Goal: Task Accomplishment & Management: Manage account settings

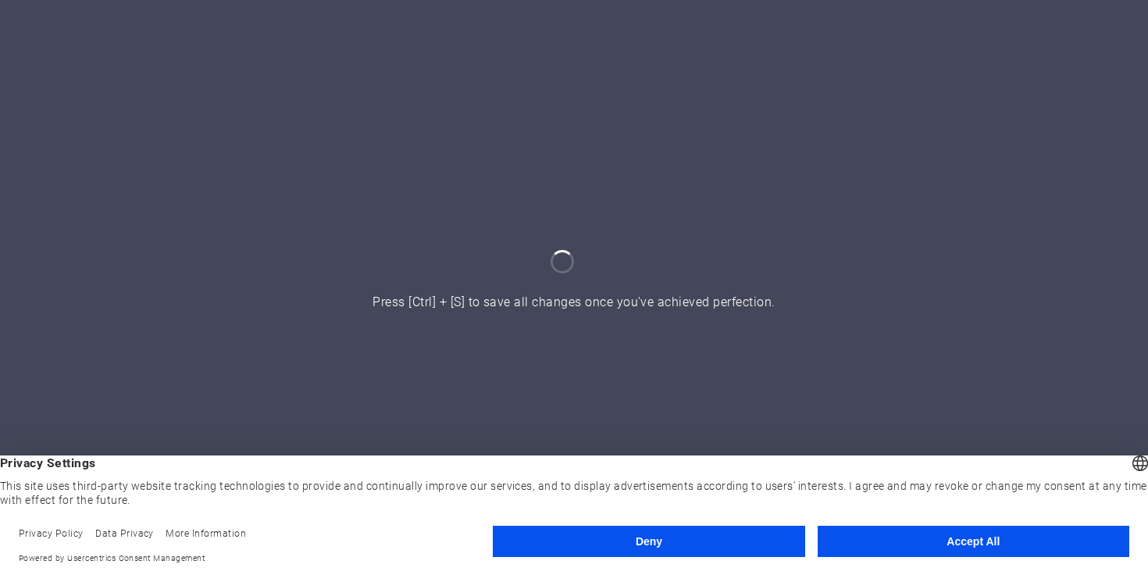
click at [936, 541] on button "Accept All" at bounding box center [974, 541] width 312 height 31
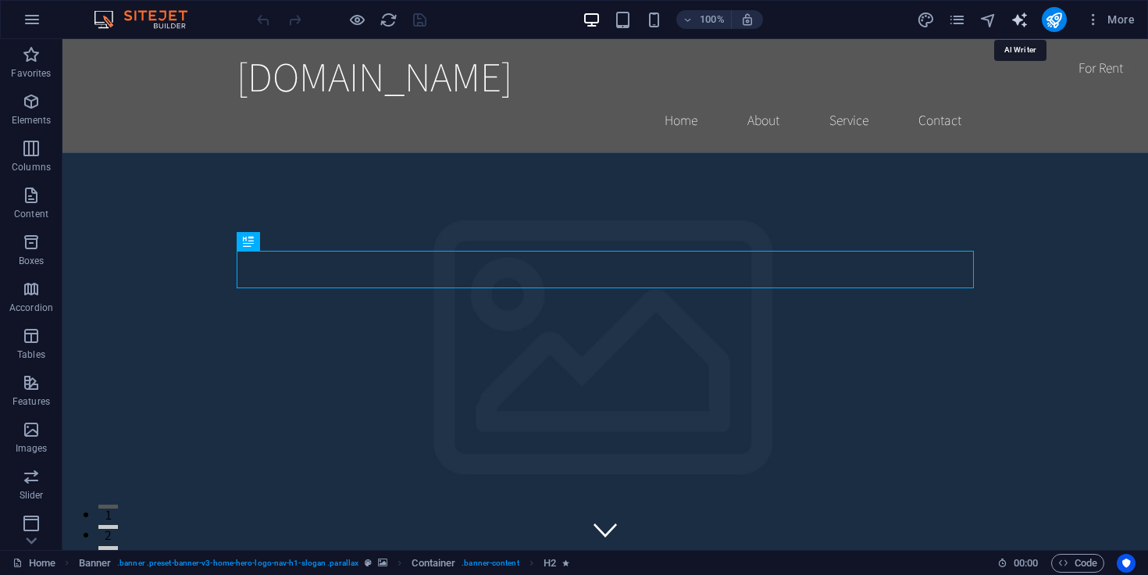
click at [1016, 25] on icon "text_generator" at bounding box center [1020, 20] width 18 height 18
select select "English"
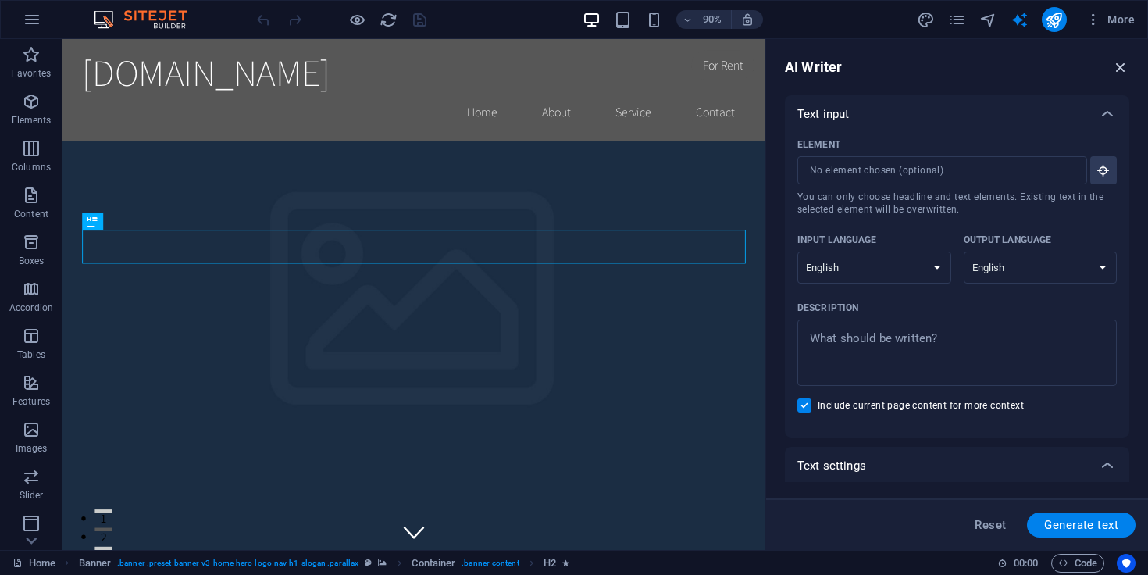
click at [1128, 60] on icon "button" at bounding box center [1121, 67] width 17 height 17
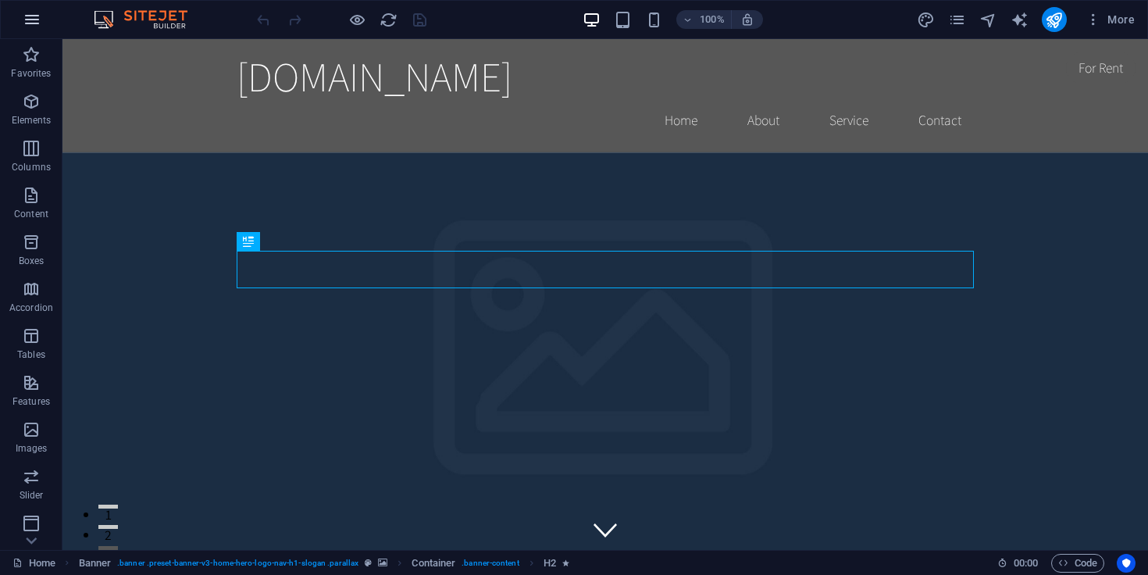
click at [40, 19] on icon "button" at bounding box center [32, 19] width 19 height 19
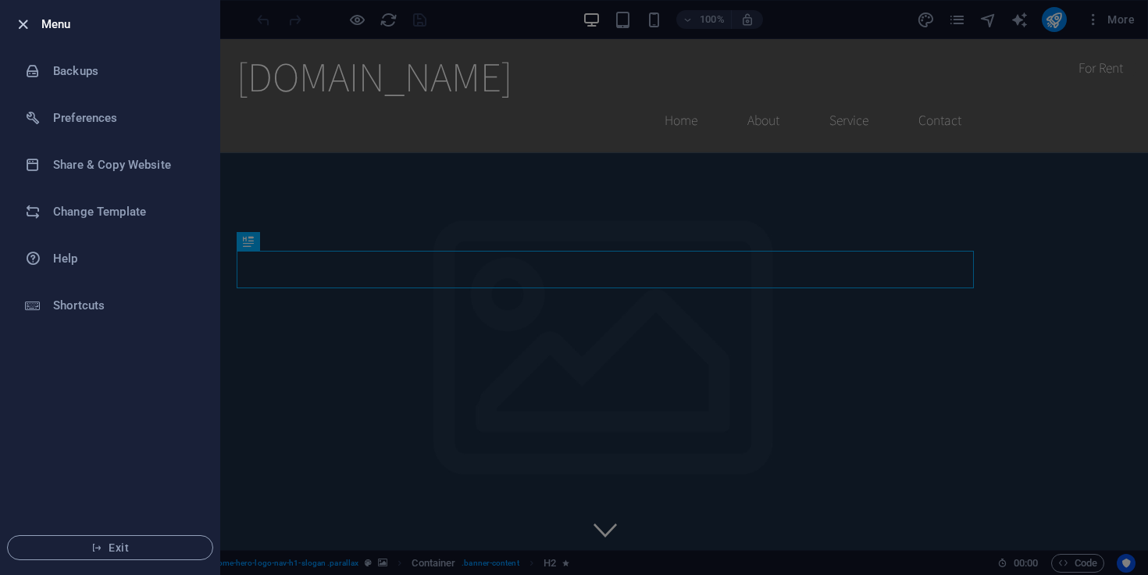
click at [20, 23] on icon "button" at bounding box center [23, 25] width 18 height 18
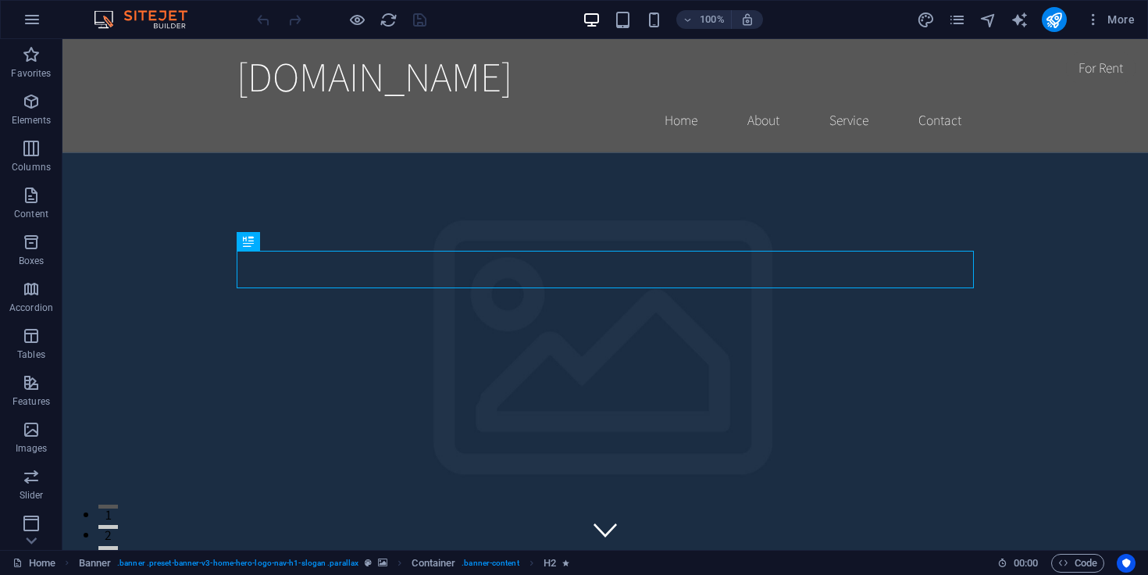
click at [141, 14] on img at bounding box center [148, 19] width 117 height 19
click at [1097, 18] on icon "button" at bounding box center [1094, 20] width 16 height 16
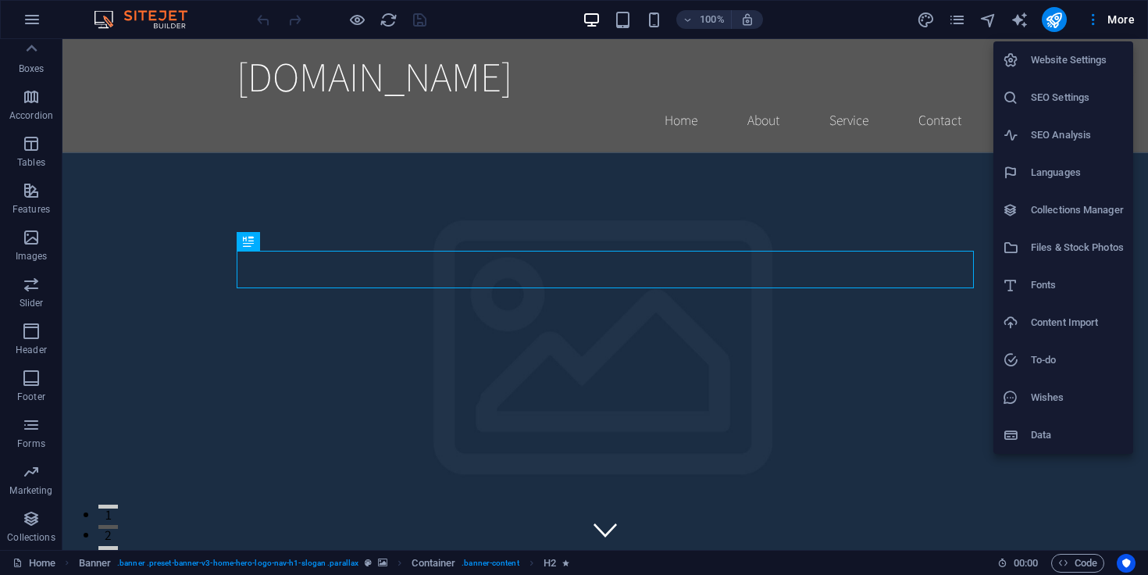
click at [838, 51] on div at bounding box center [574, 287] width 1148 height 575
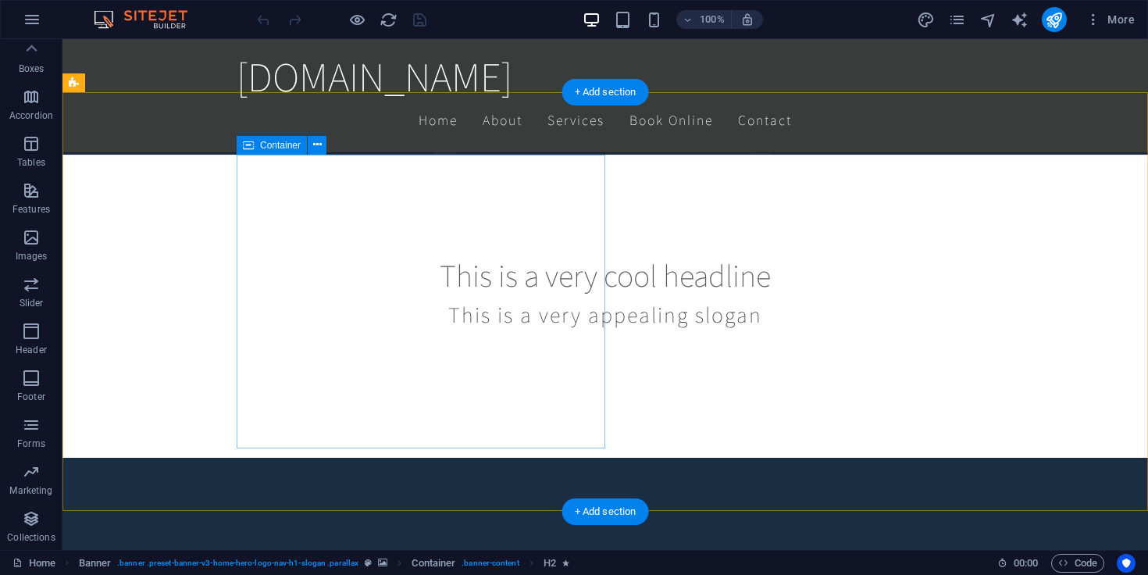
scroll to position [98, 0]
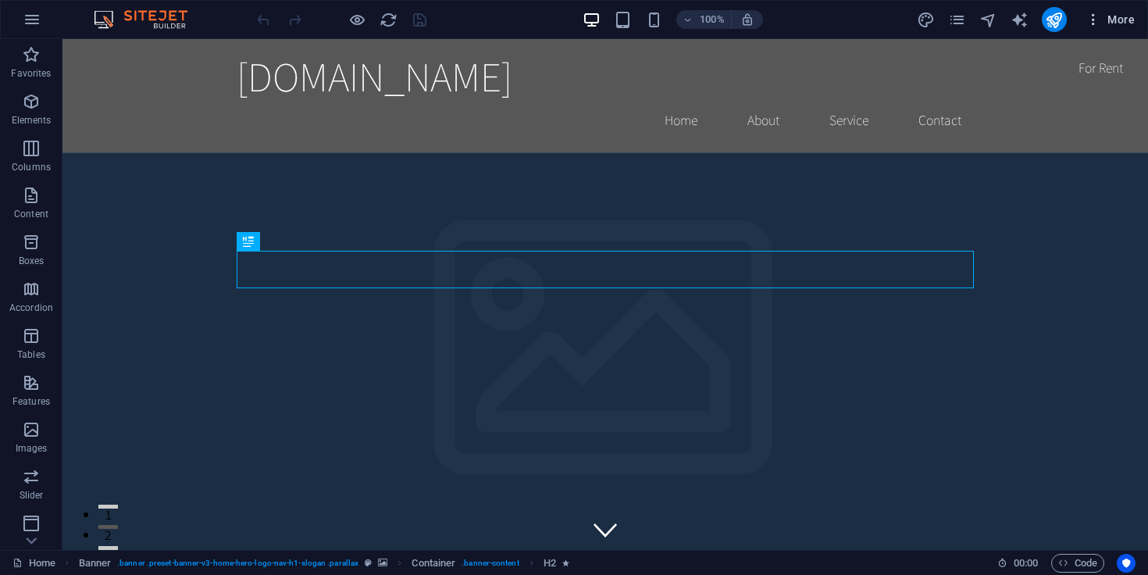
click at [1105, 18] on span "More" at bounding box center [1110, 20] width 49 height 16
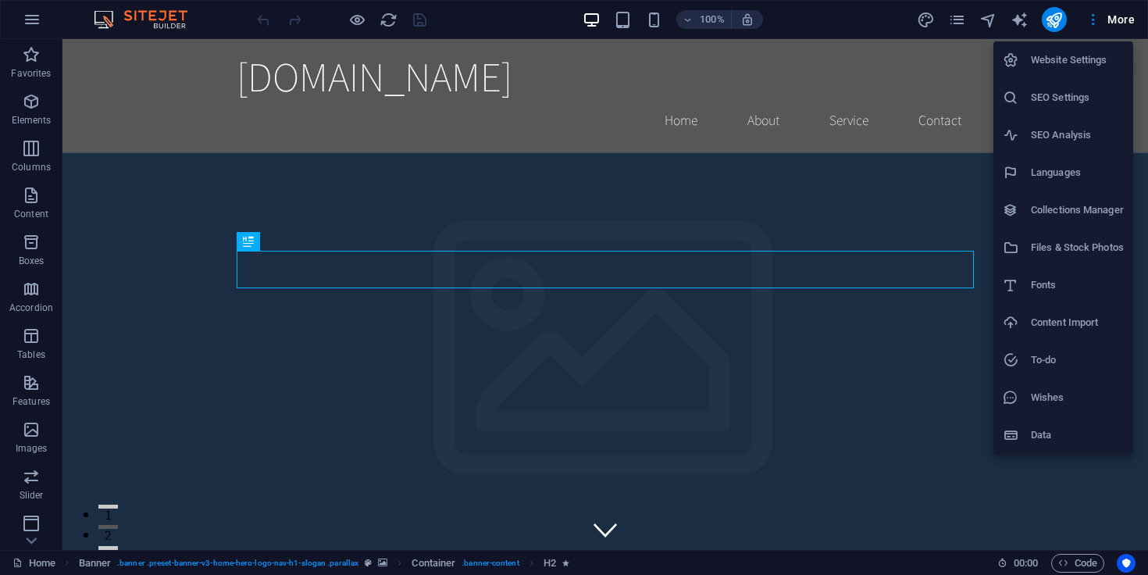
click at [921, 30] on div at bounding box center [574, 287] width 1148 height 575
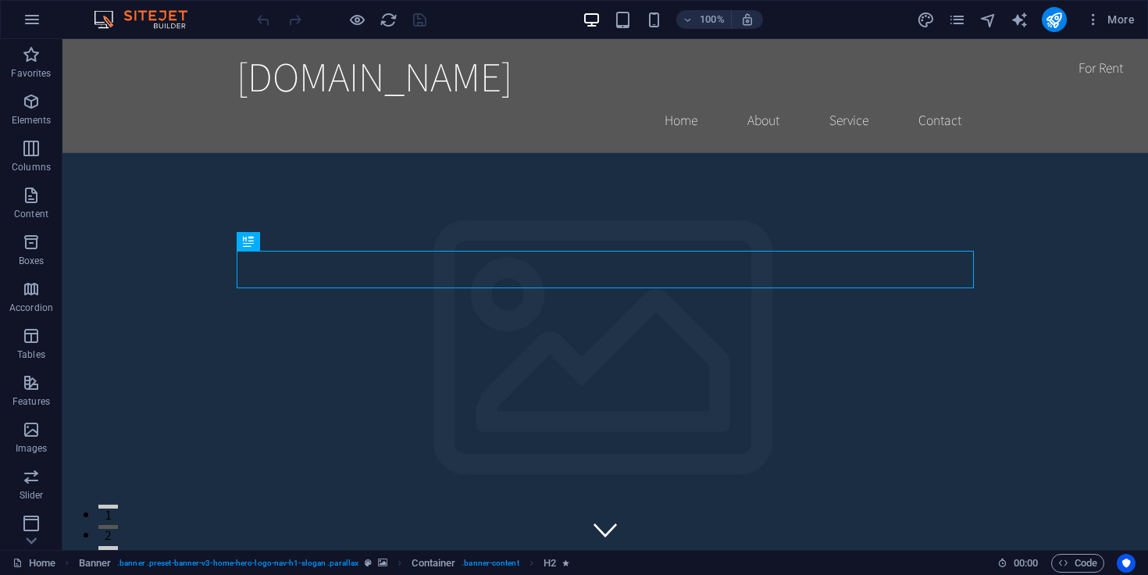
click at [924, 20] on icon "design" at bounding box center [926, 20] width 18 height 18
select select "rem"
select select "200"
select select "px"
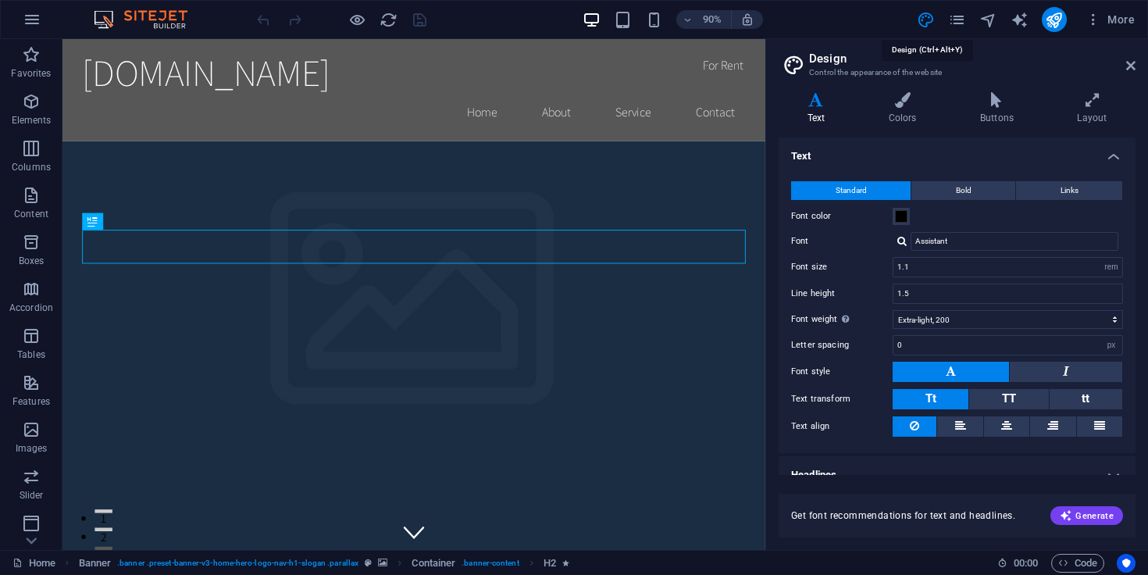
click at [924, 20] on icon "design" at bounding box center [926, 20] width 18 height 18
click at [982, 22] on icon "navigator" at bounding box center [989, 20] width 18 height 18
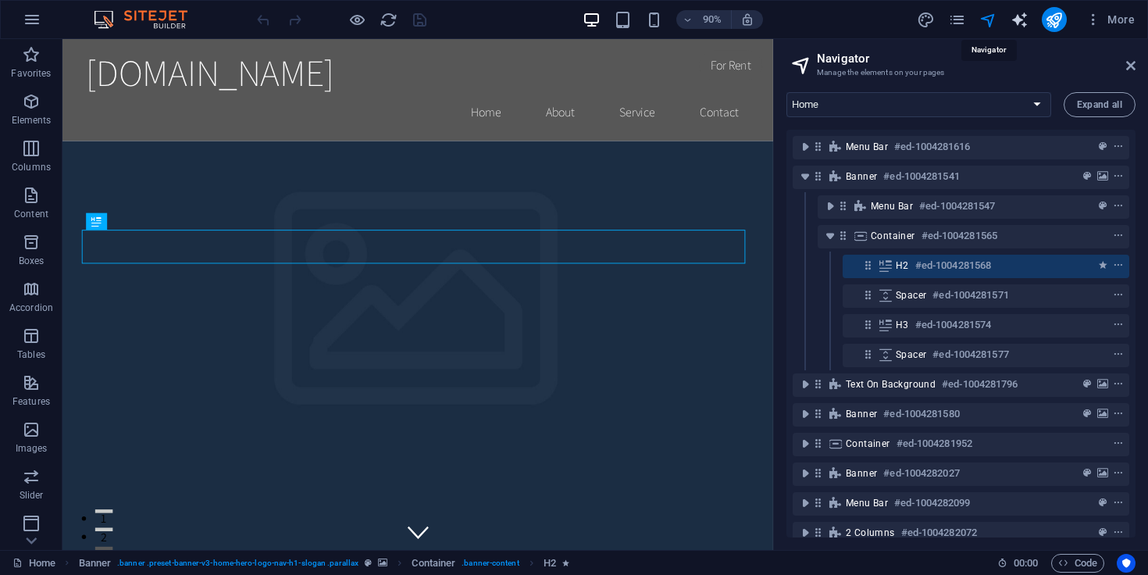
click at [1017, 23] on icon "text_generator" at bounding box center [1020, 20] width 18 height 18
select select "English"
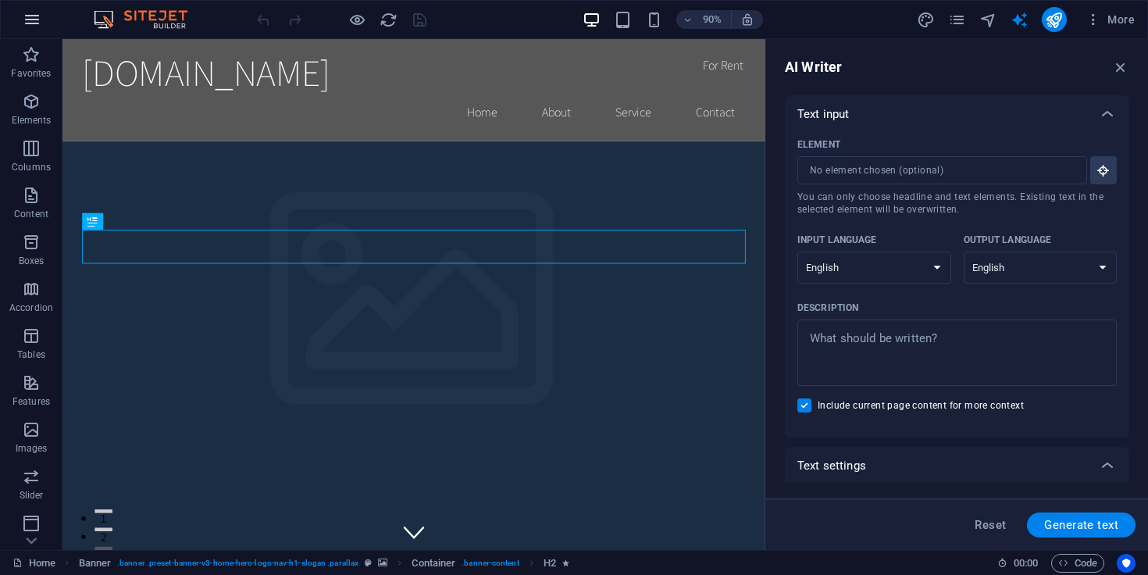
click at [30, 16] on icon "button" at bounding box center [32, 19] width 19 height 19
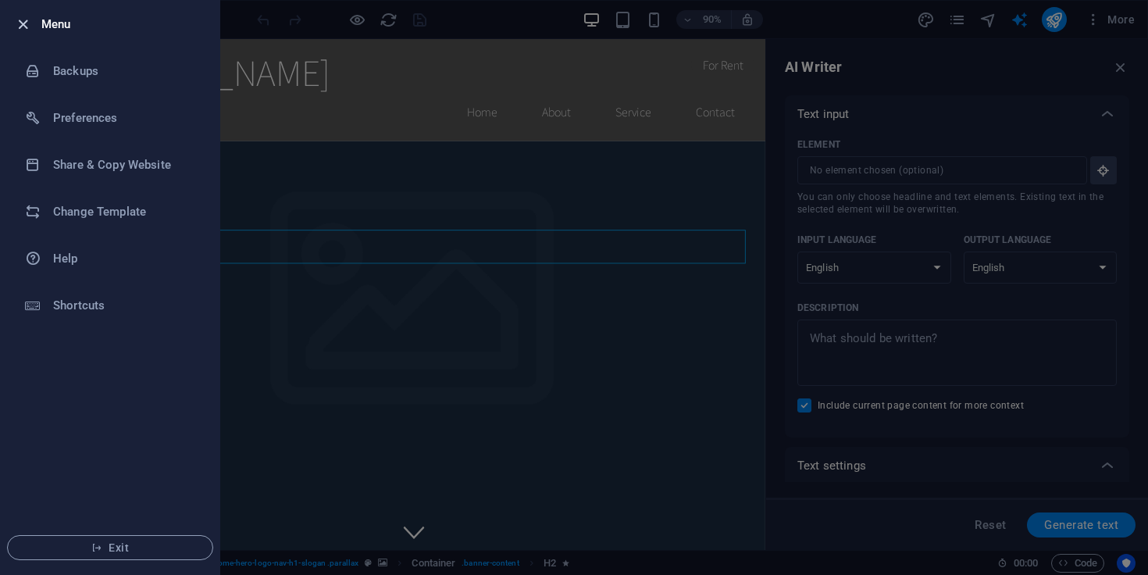
click at [26, 18] on icon "button" at bounding box center [23, 25] width 18 height 18
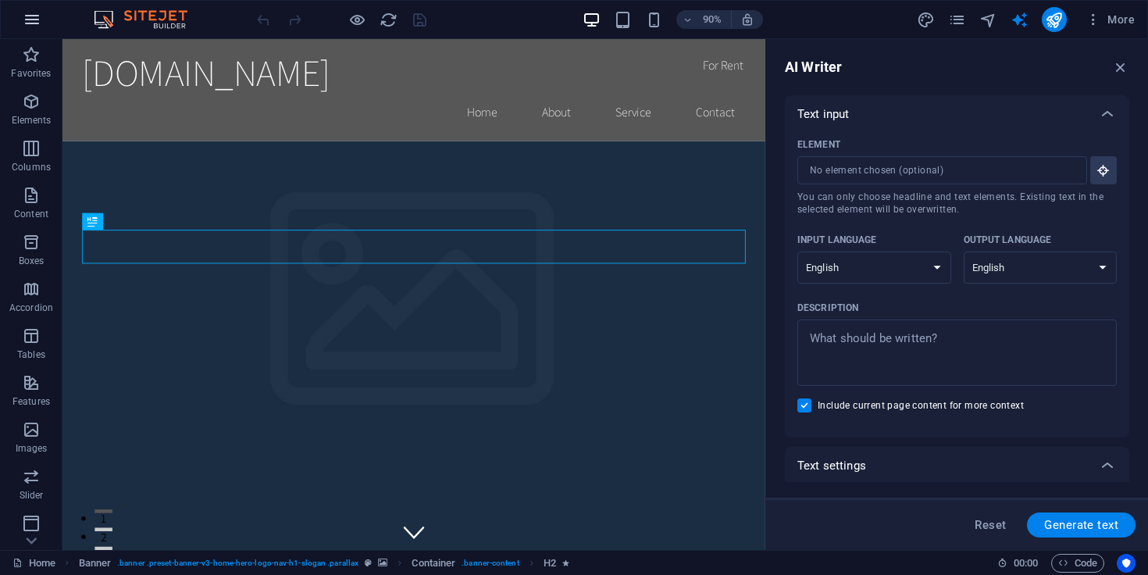
click at [33, 8] on button "button" at bounding box center [32, 20] width 38 height 38
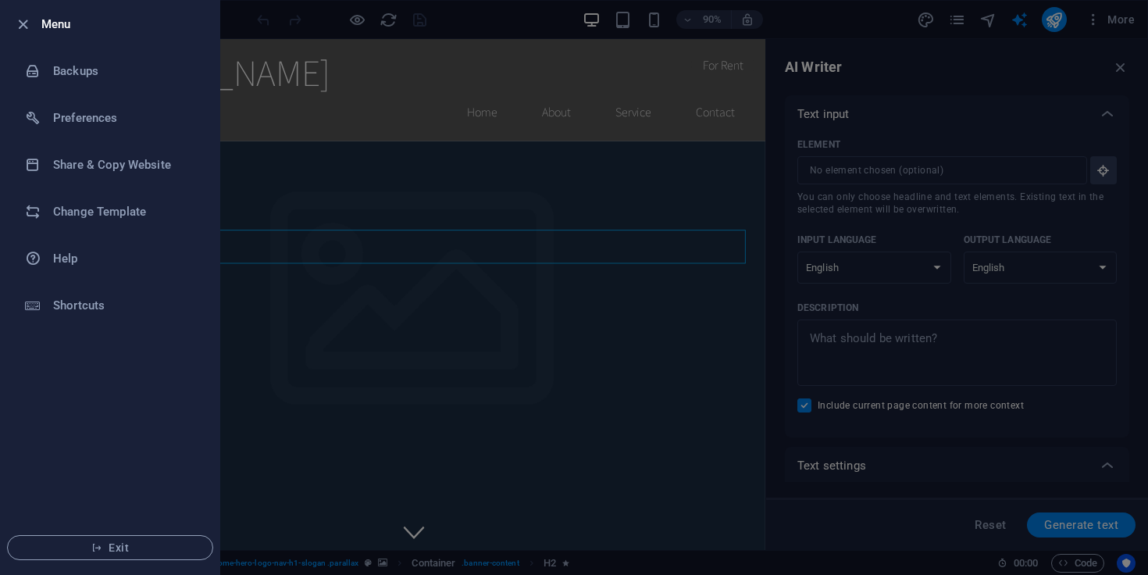
click at [105, 530] on li "Exit" at bounding box center [110, 547] width 219 height 53
click at [105, 548] on span "Exit" at bounding box center [110, 547] width 180 height 13
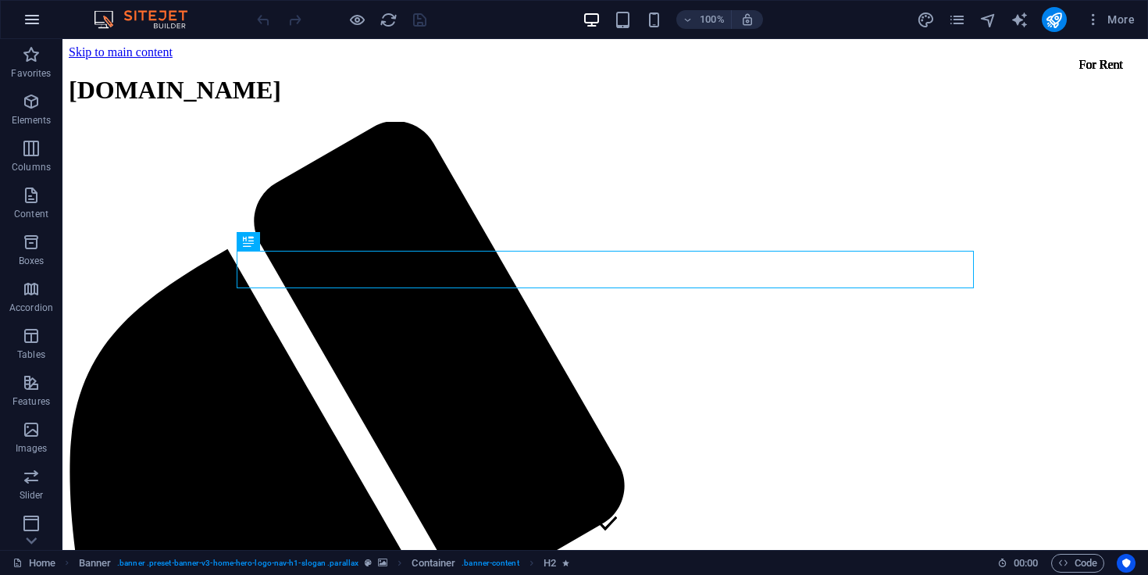
click at [32, 22] on icon "button" at bounding box center [32, 19] width 19 height 19
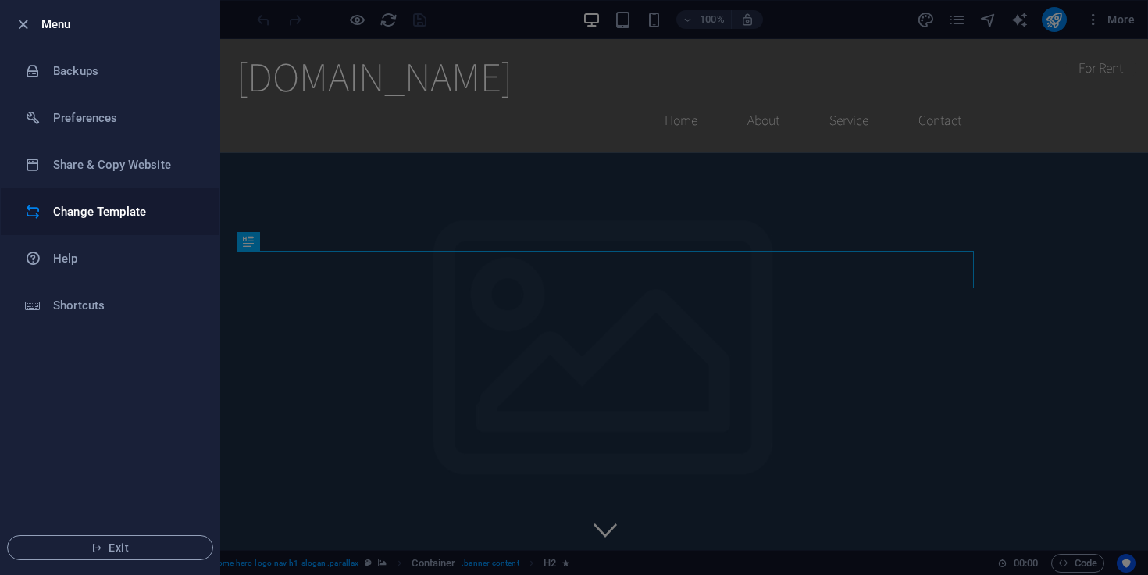
click at [119, 227] on li "Change Template" at bounding box center [110, 211] width 219 height 47
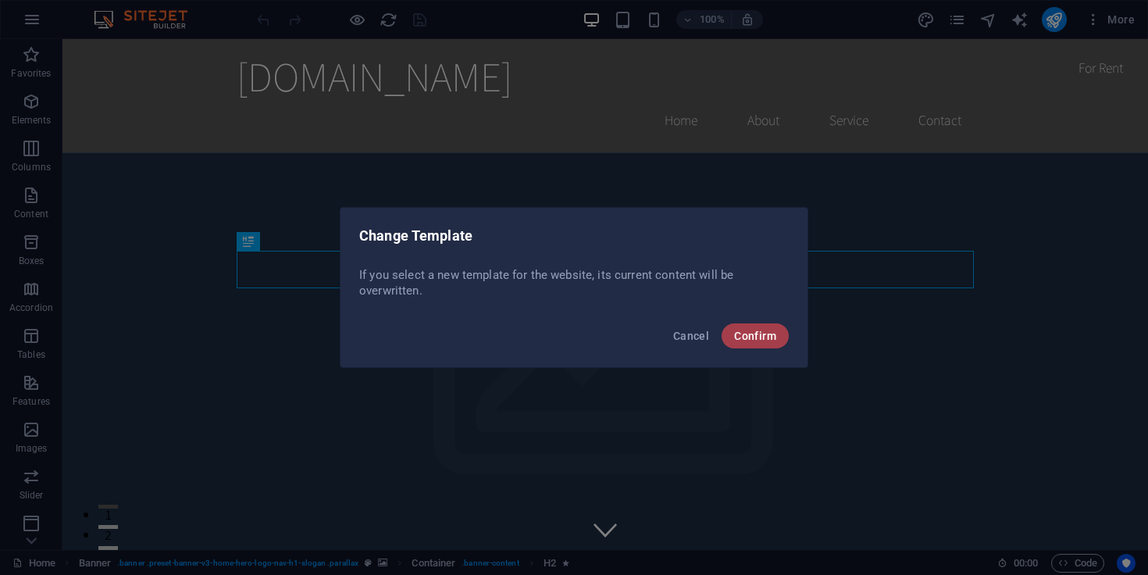
click at [754, 331] on span "Confirm" at bounding box center [755, 336] width 42 height 13
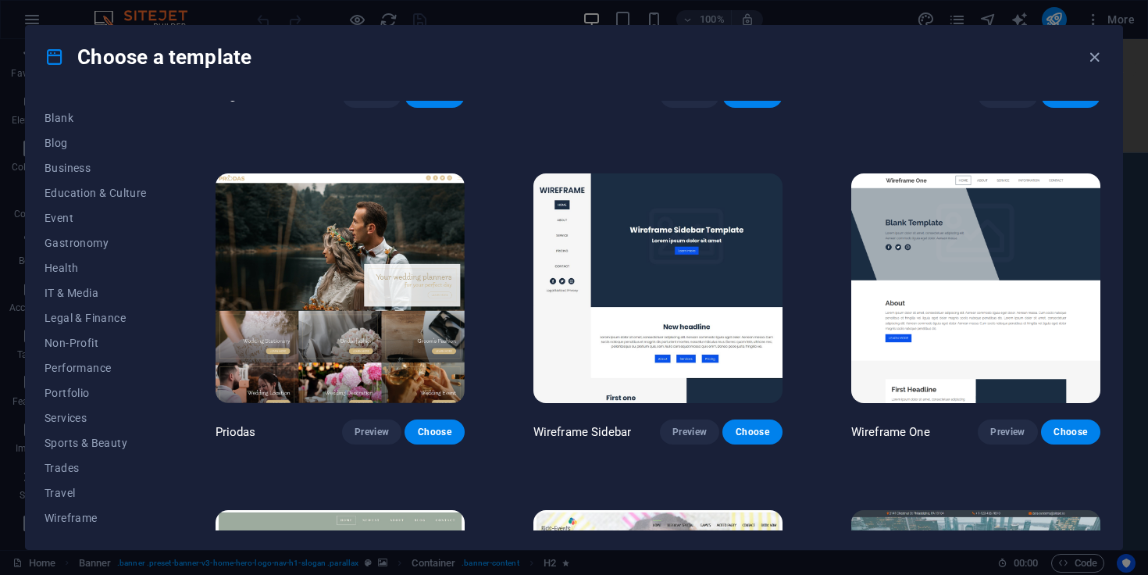
scroll to position [5656, 0]
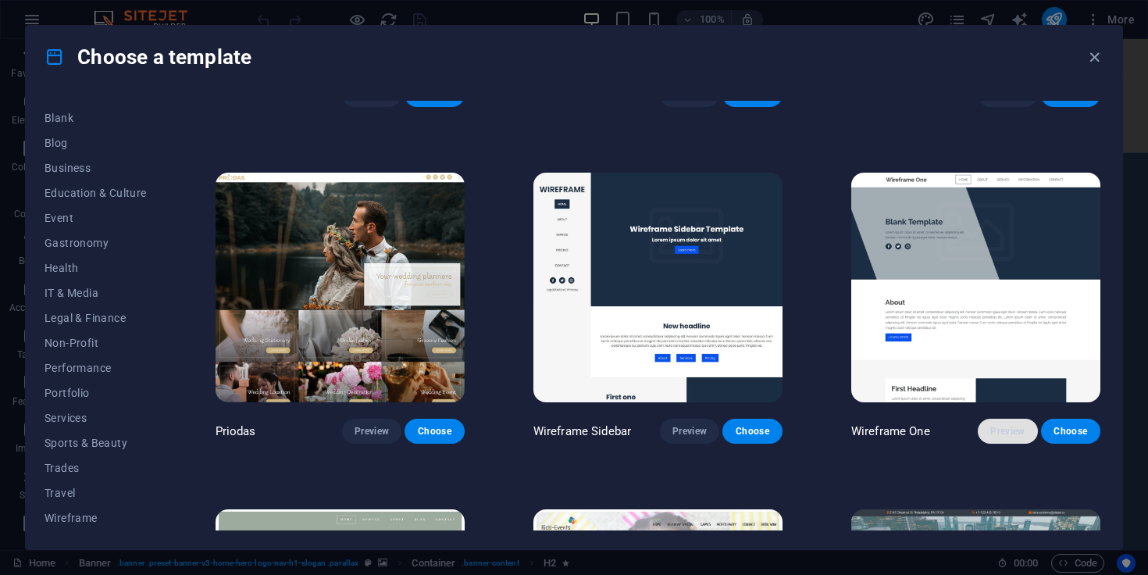
click at [1012, 419] on button "Preview" at bounding box center [1007, 431] width 59 height 25
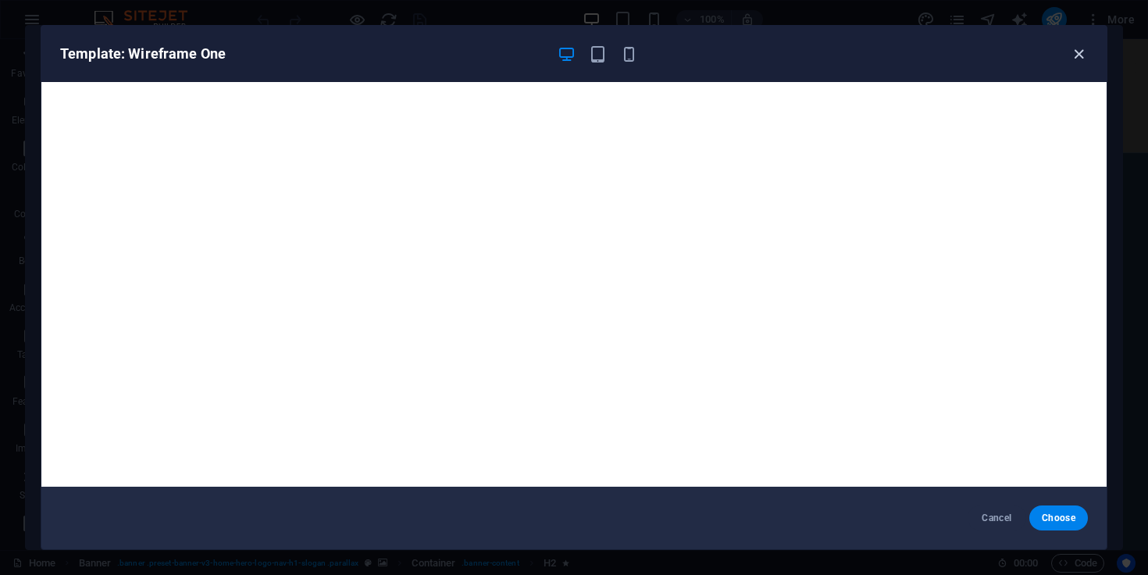
click at [1076, 53] on icon "button" at bounding box center [1079, 54] width 18 height 18
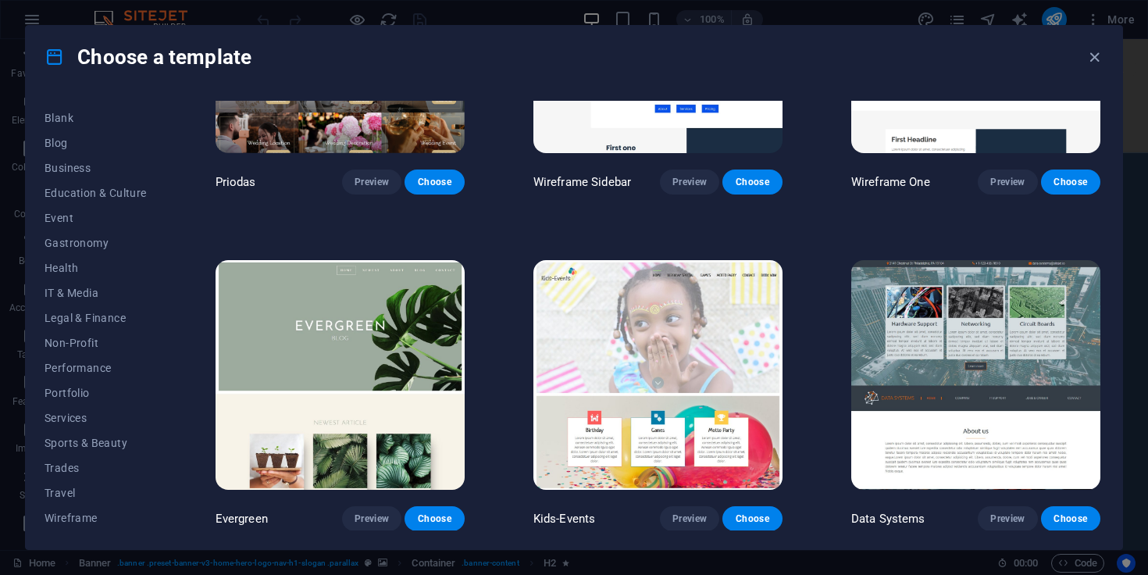
scroll to position [5907, 0]
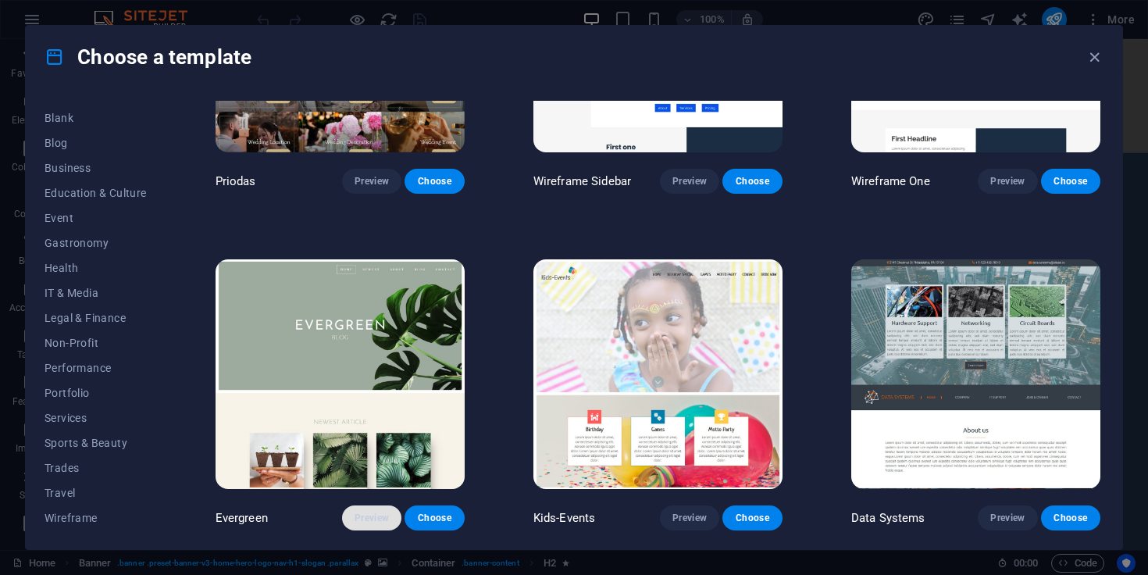
click at [367, 512] on span "Preview" at bounding box center [372, 518] width 34 height 13
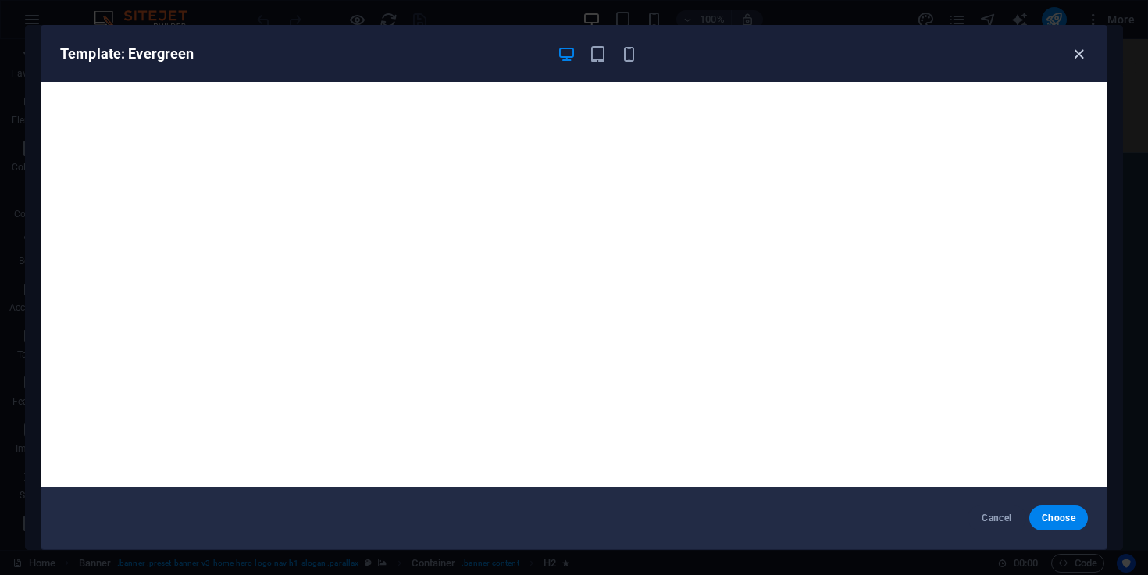
click at [1073, 59] on icon "button" at bounding box center [1079, 54] width 18 height 18
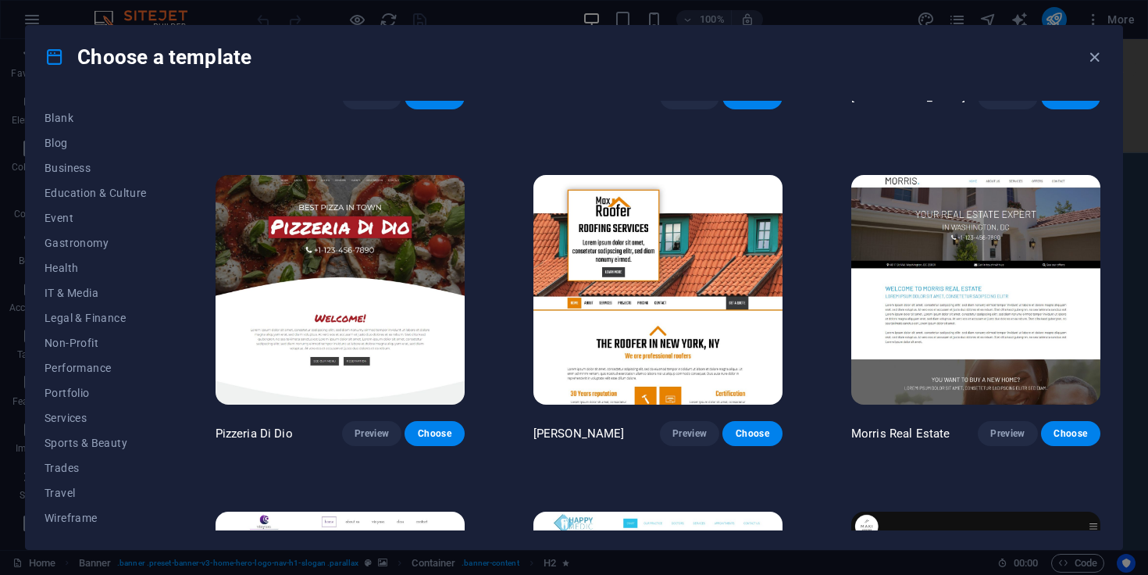
scroll to position [6981, 0]
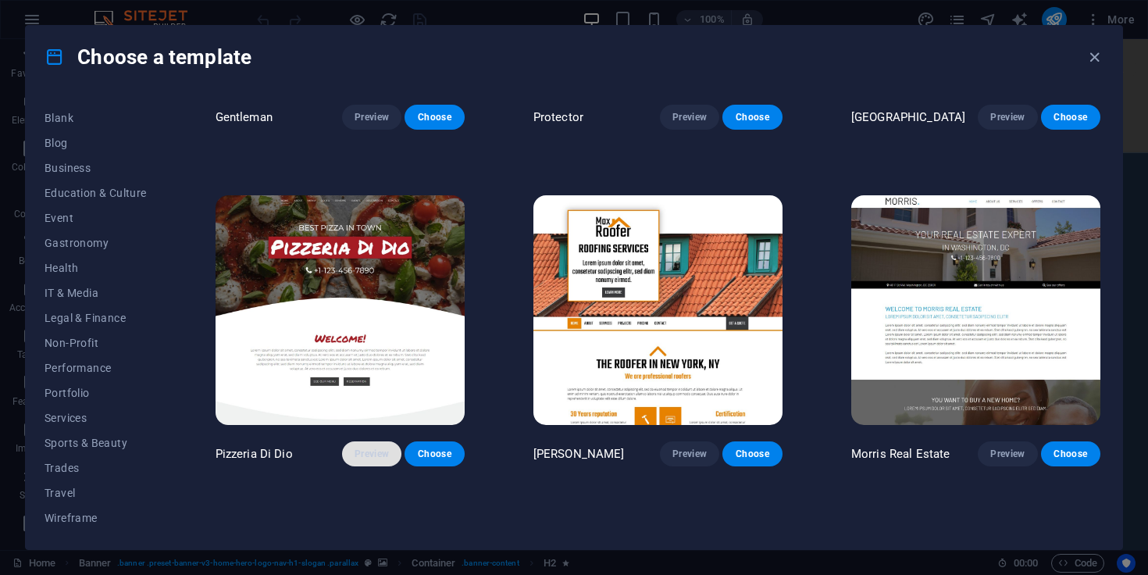
click at [379, 441] on button "Preview" at bounding box center [371, 453] width 59 height 25
